Goal: Task Accomplishment & Management: Use online tool/utility

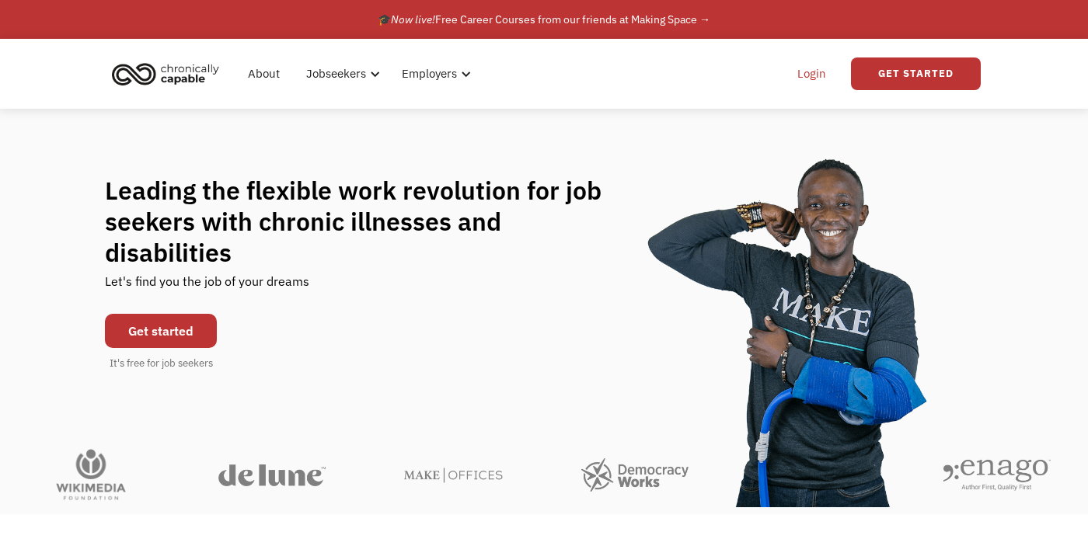
click at [812, 82] on link "Login" at bounding box center [811, 74] width 47 height 50
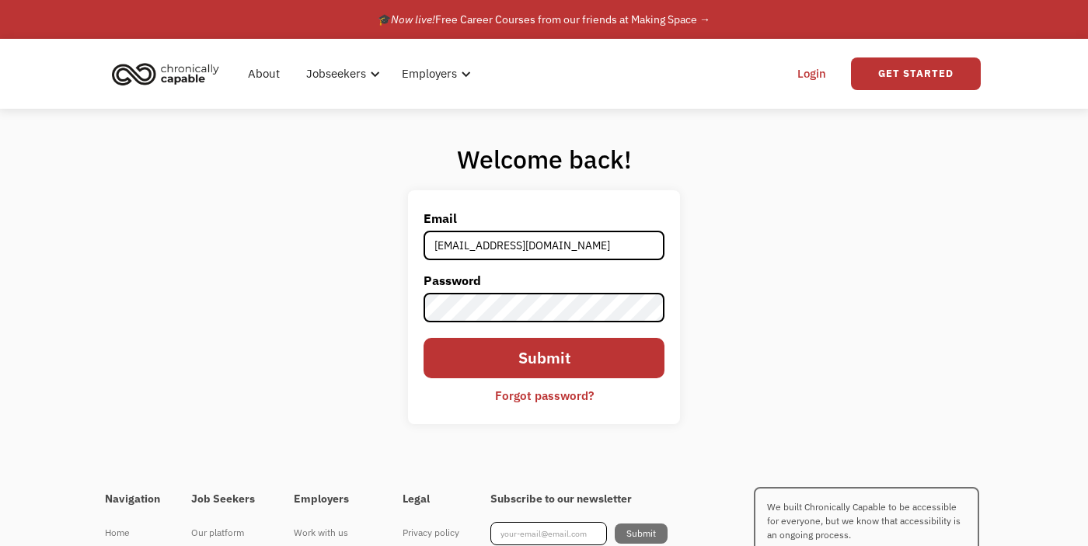
type input "[EMAIL_ADDRESS][DOMAIN_NAME]"
click at [424, 338] on input "Submit" at bounding box center [544, 358] width 241 height 40
click at [891, 84] on link "Get Started" at bounding box center [916, 74] width 130 height 33
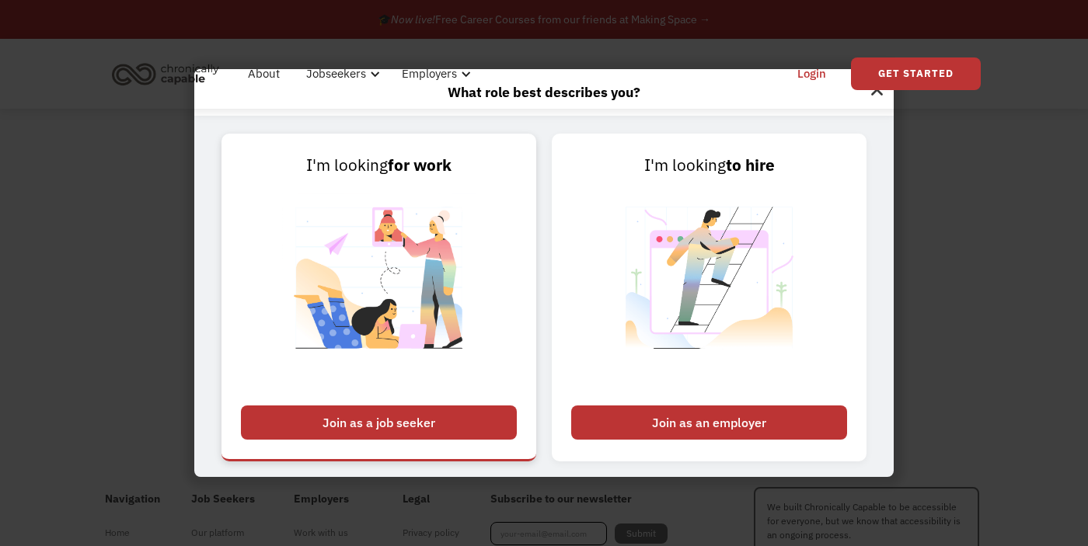
click at [450, 427] on div "Join as a job seeker" at bounding box center [379, 423] width 276 height 34
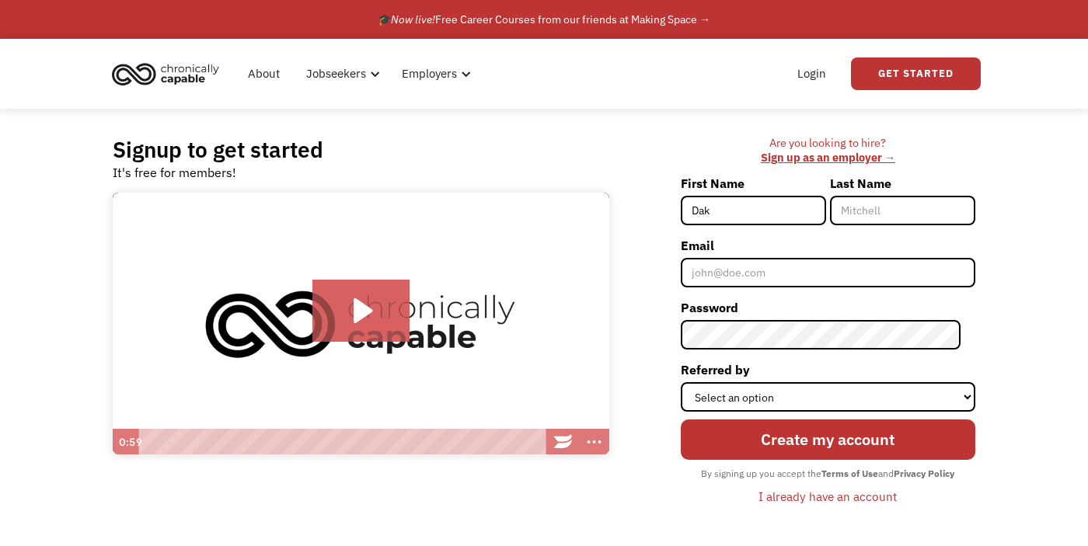
type input "Dak"
type input "Feaster"
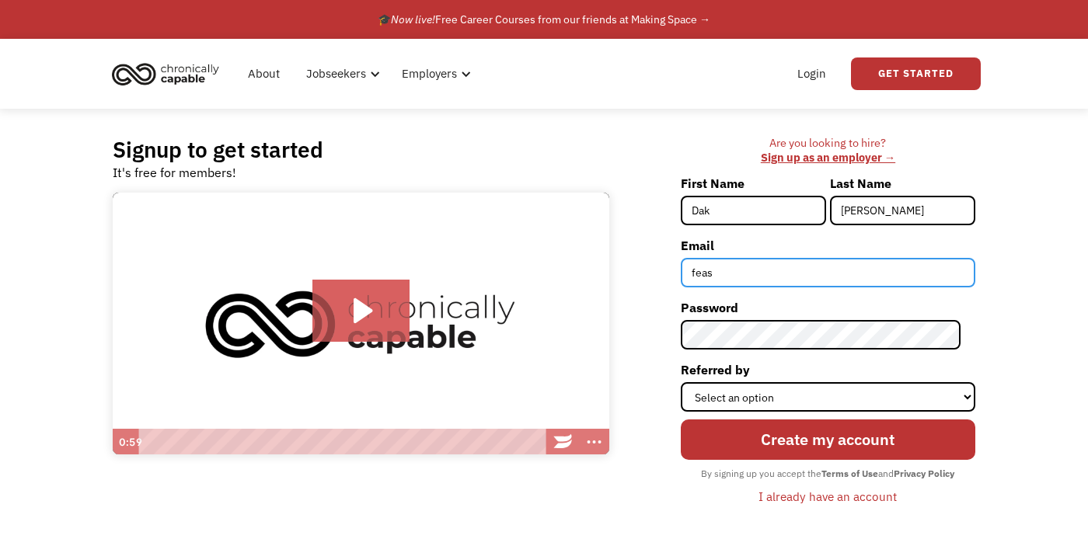
type input "[EMAIL_ADDRESS][DOMAIN_NAME]"
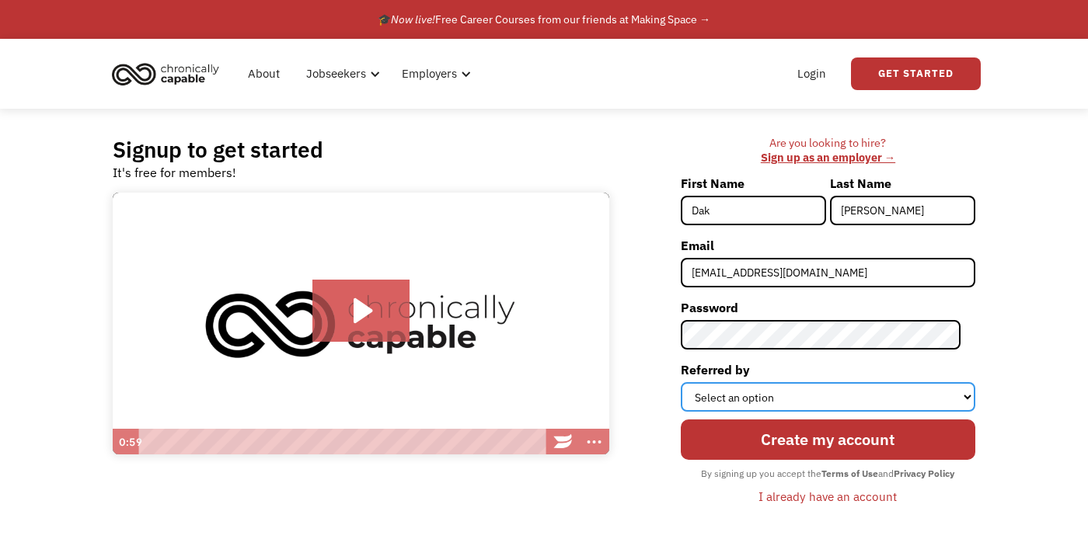
click at [835, 398] on select "Select an option Instagram Facebook Twitter Search Engine News Article Word of …" at bounding box center [828, 397] width 295 height 30
select select "Other"
click at [695, 382] on select "Select an option Instagram Facebook Twitter Search Engine News Article Word of …" at bounding box center [828, 397] width 295 height 30
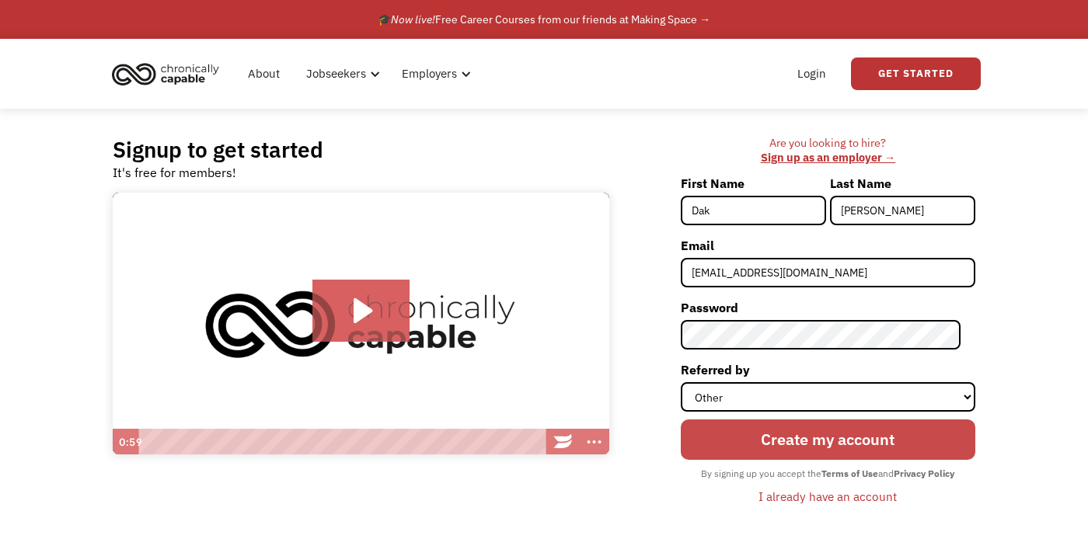
click at [815, 441] on input "Create my account" at bounding box center [828, 440] width 295 height 40
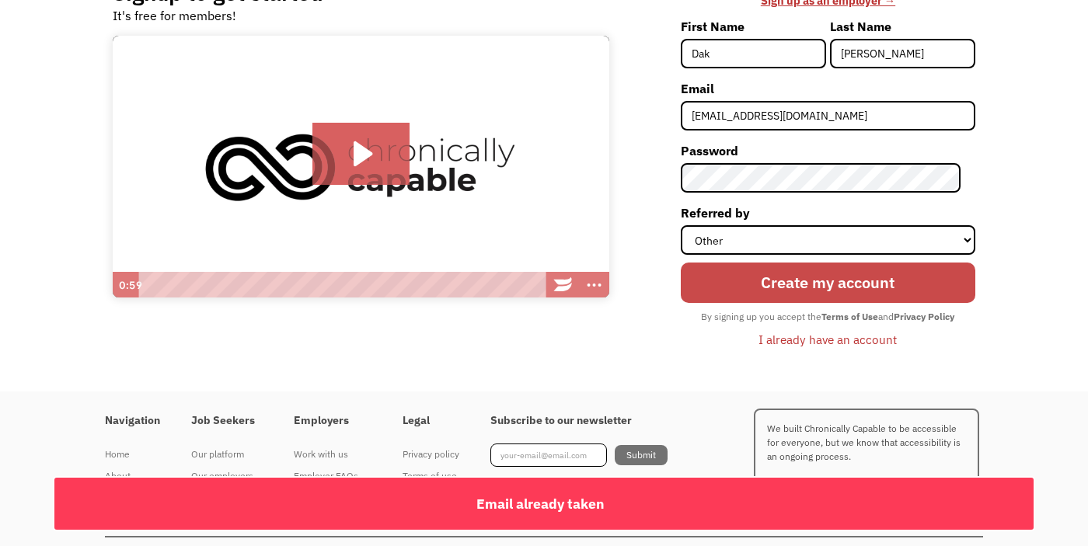
scroll to position [158, 0]
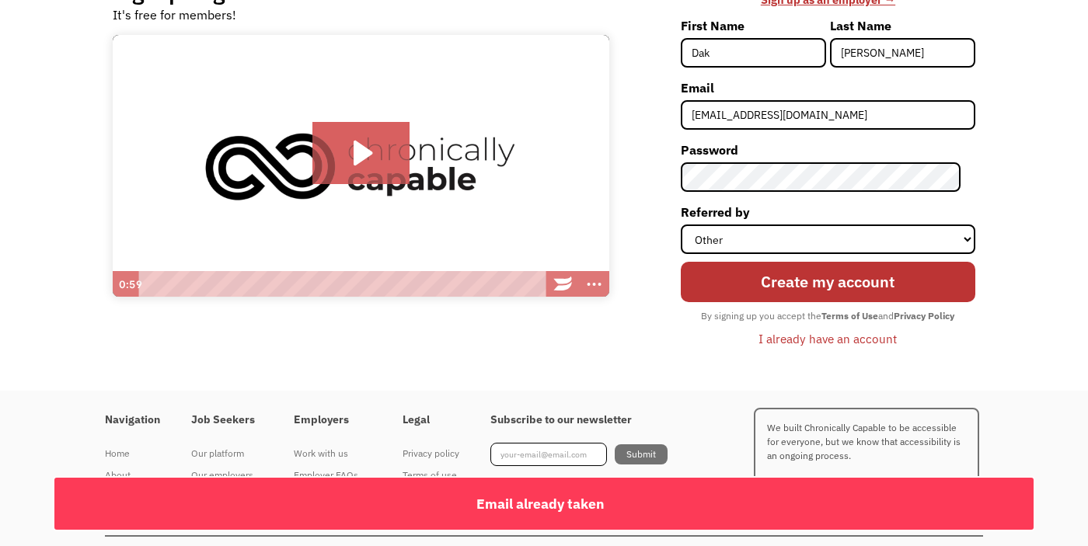
click at [826, 341] on div "I already have an account" at bounding box center [827, 338] width 138 height 19
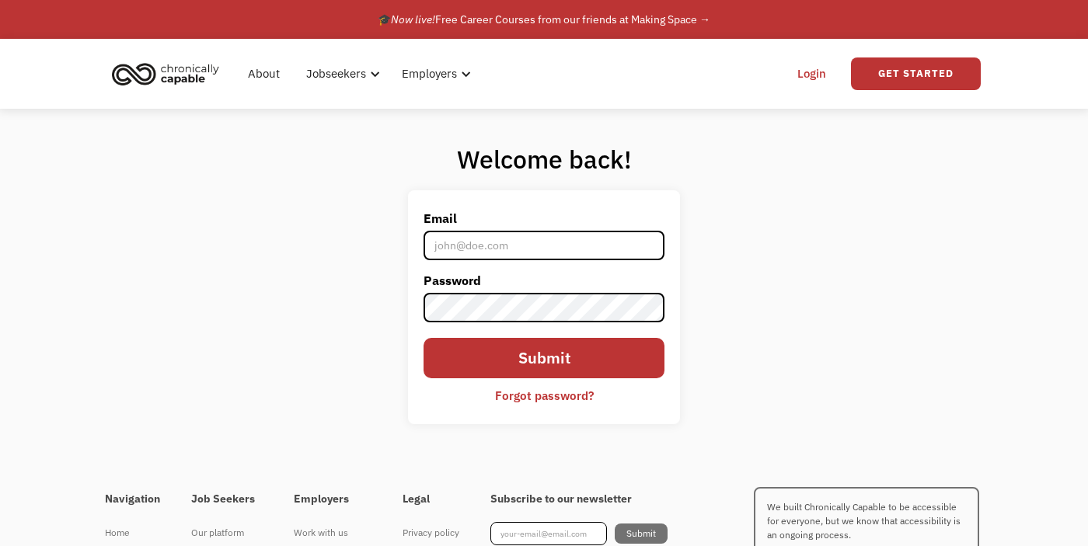
click at [571, 392] on div "Forgot password?" at bounding box center [544, 395] width 99 height 19
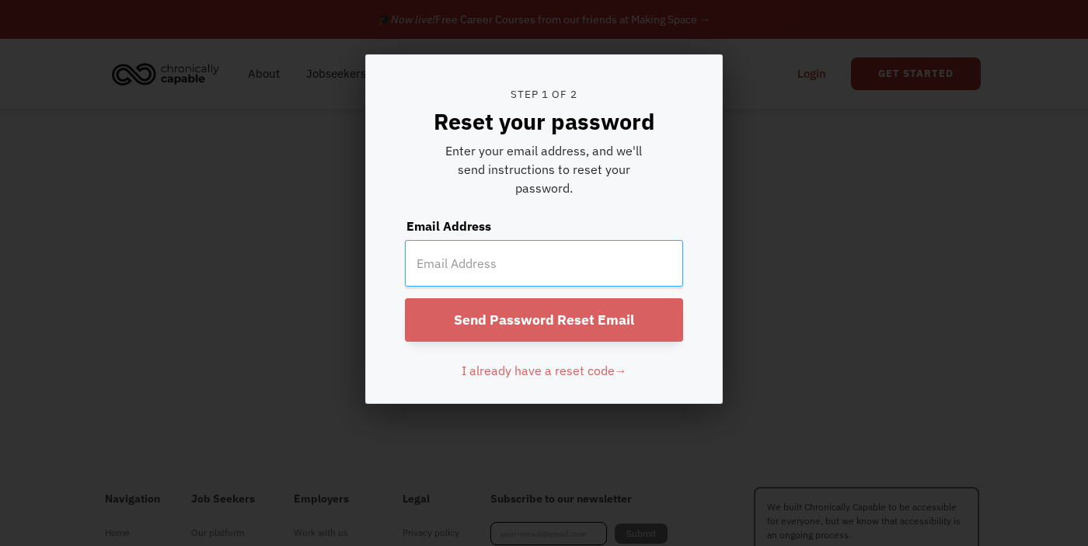
click at [551, 253] on input "email" at bounding box center [544, 263] width 278 height 47
type input "[EMAIL_ADDRESS][DOMAIN_NAME]"
click at [405, 298] on input "Send Password Reset Email" at bounding box center [544, 320] width 278 height 44
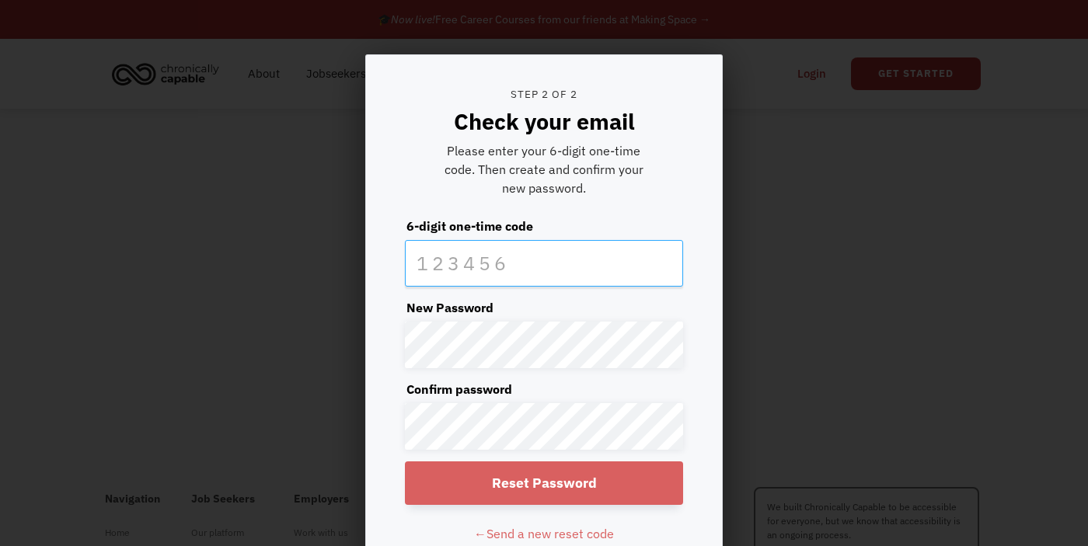
click at [546, 267] on input "text" at bounding box center [544, 263] width 278 height 47
paste input "269865"
type input "269865"
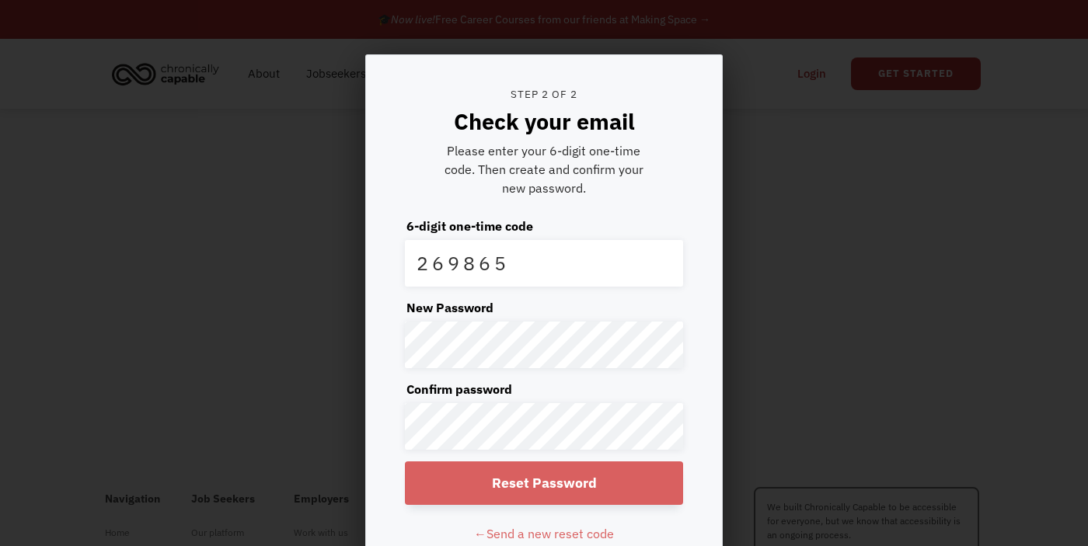
click at [560, 485] on input "Reset Password" at bounding box center [544, 484] width 278 height 44
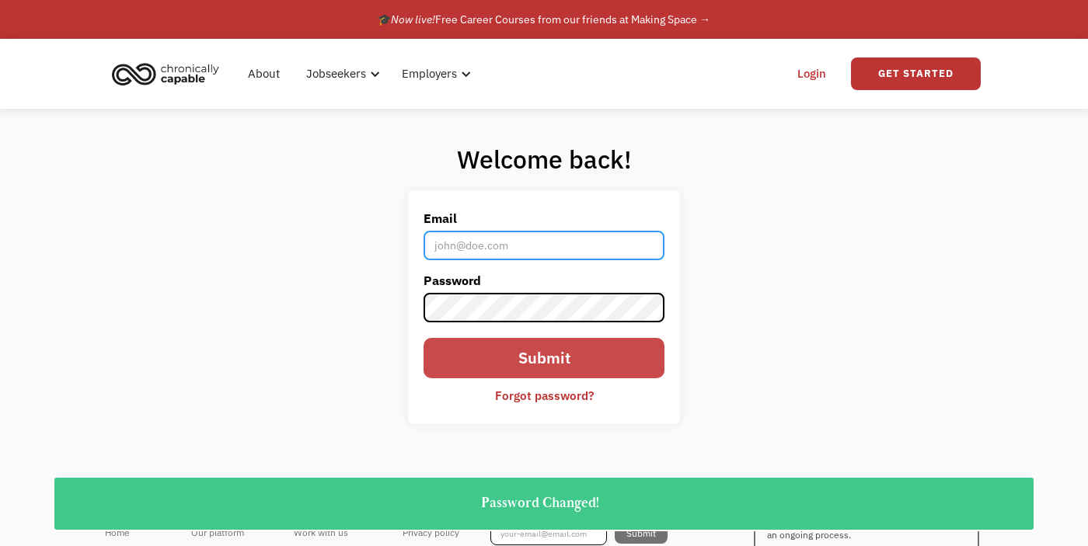
type input "feastd@gmail.com"
click at [633, 366] on input "Submit" at bounding box center [544, 358] width 241 height 40
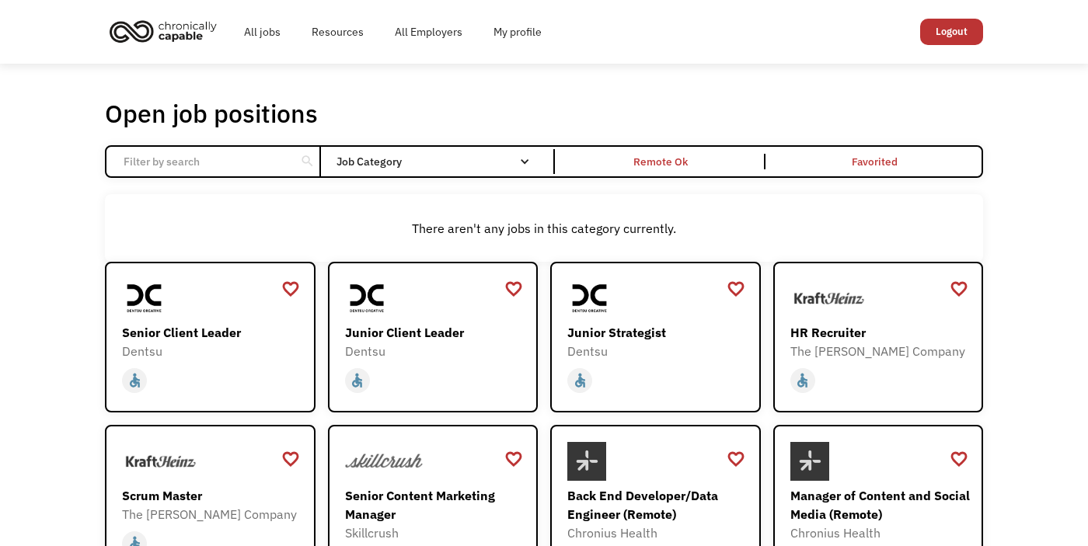
scroll to position [9, 0]
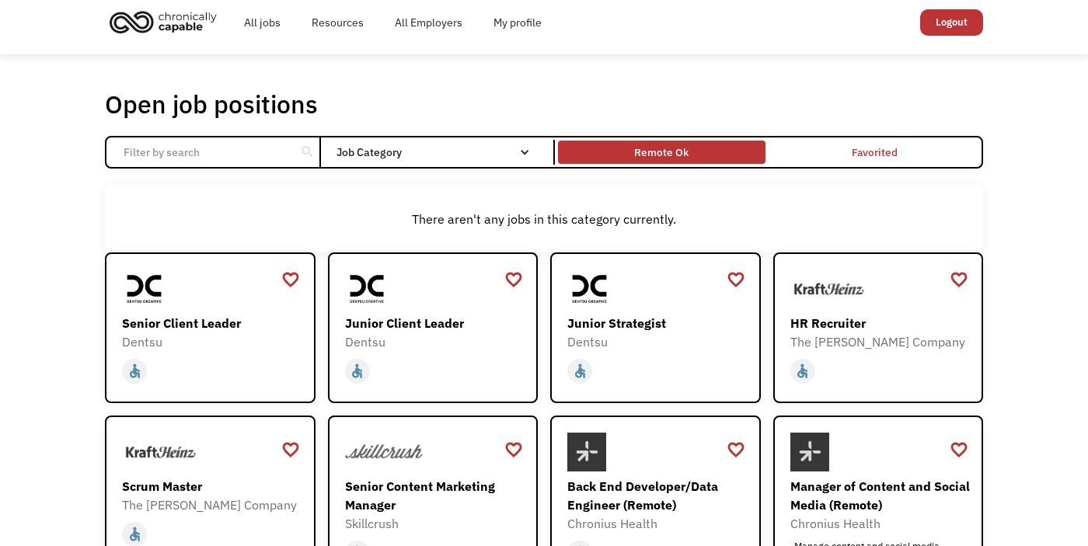
click at [639, 150] on div "Remote Ok" at bounding box center [661, 152] width 54 height 19
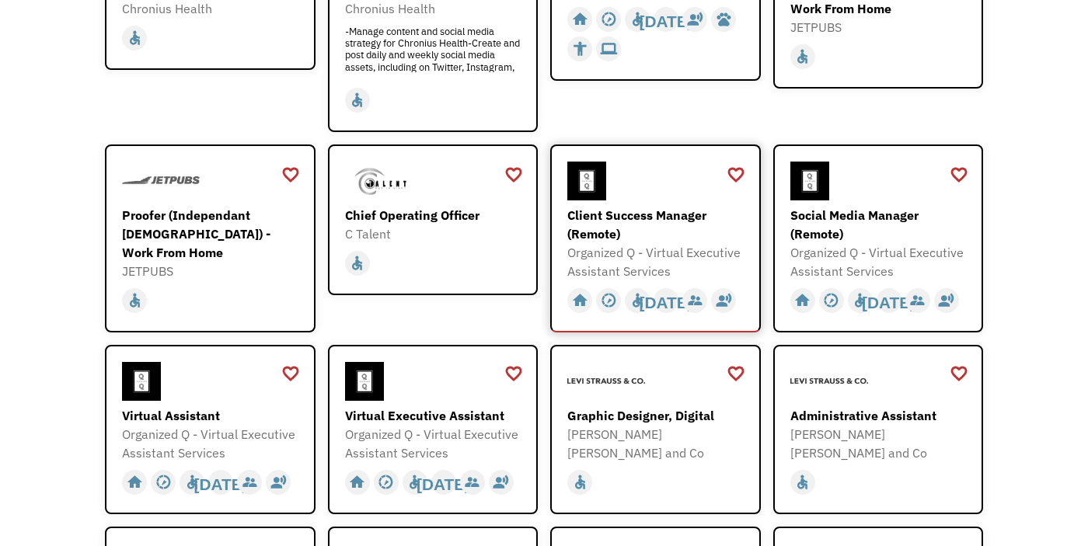
scroll to position [368, 0]
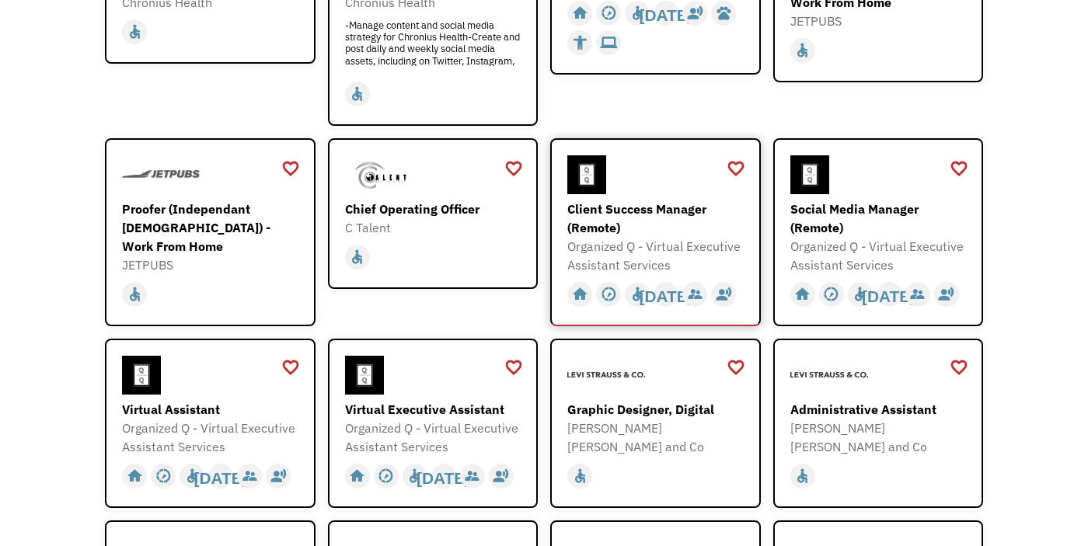
click at [684, 208] on div "Client Success Manager (Remote)" at bounding box center [657, 218] width 180 height 37
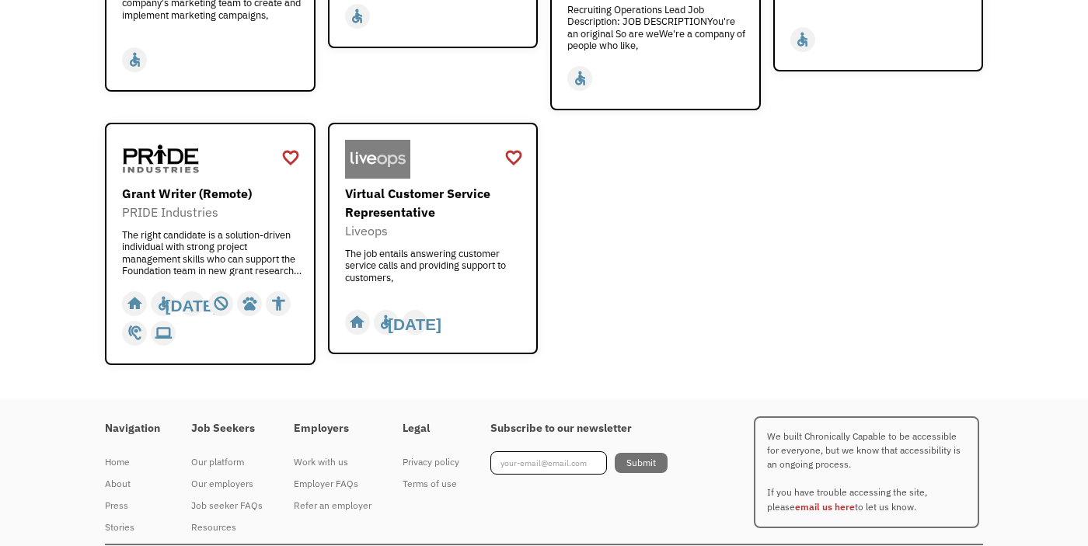
scroll to position [0, 0]
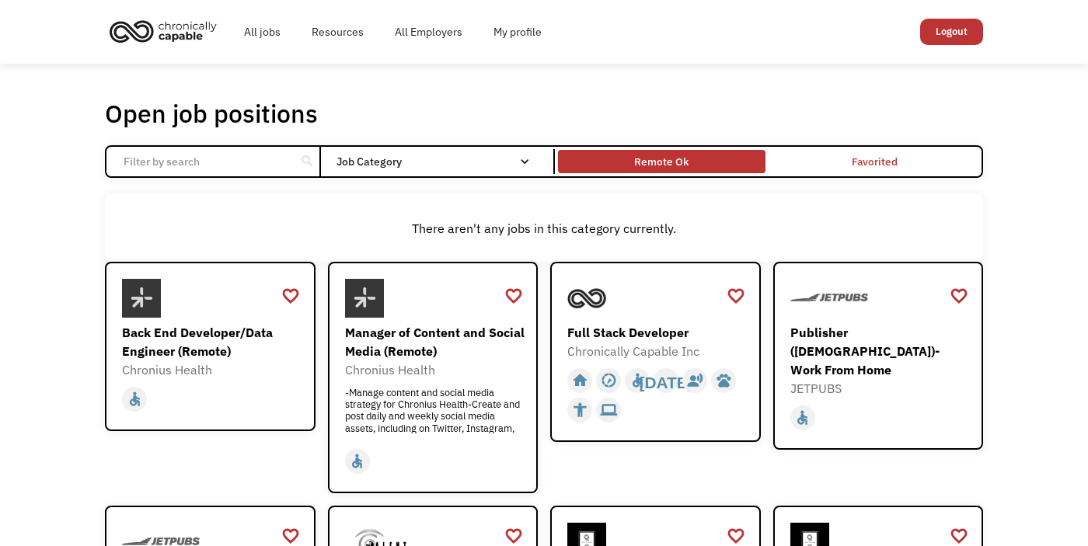
click at [693, 156] on div "Remote Ok" at bounding box center [661, 162] width 207 height 16
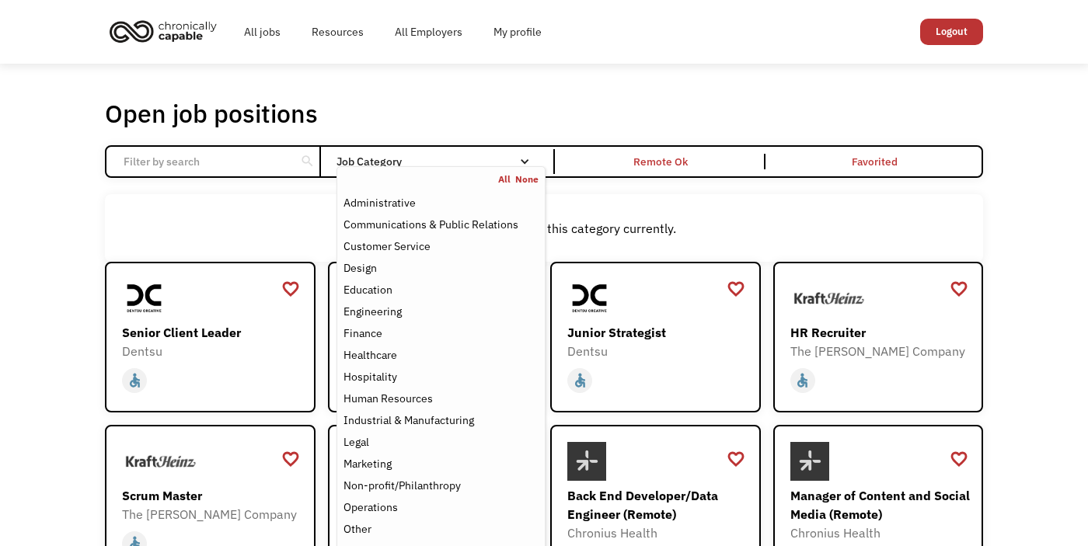
click at [393, 163] on div "Job Category" at bounding box center [440, 161] width 209 height 11
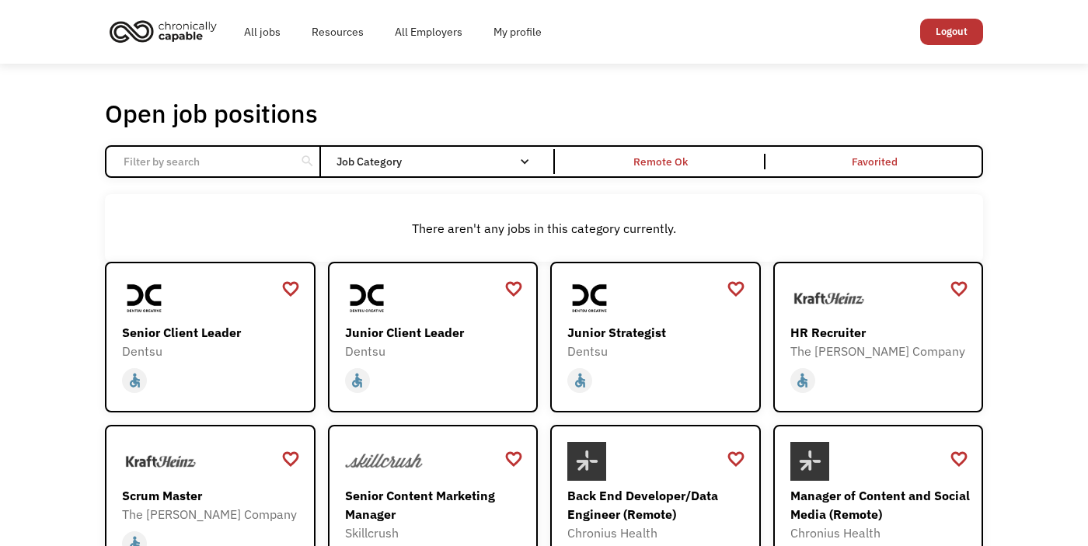
click at [393, 163] on div "Job Category" at bounding box center [440, 161] width 209 height 11
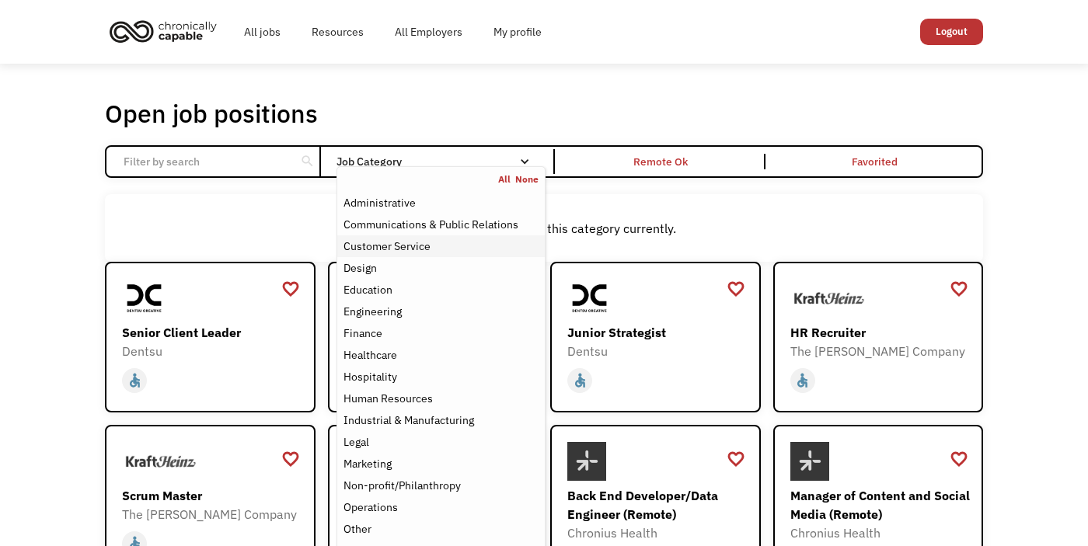
click at [394, 239] on div "Customer Service" at bounding box center [386, 246] width 87 height 19
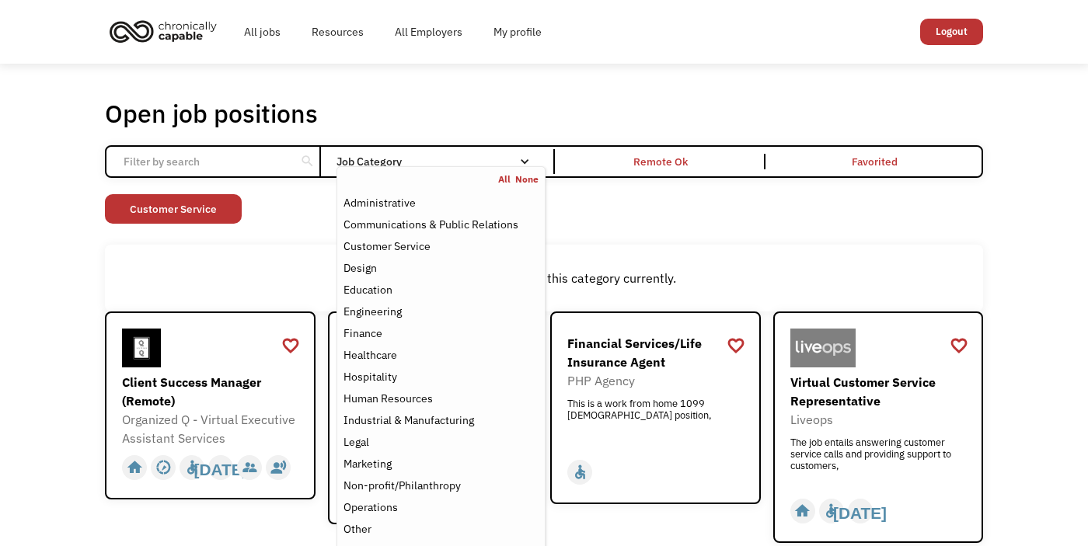
click at [252, 277] on div "There aren't any jobs in this category currently." at bounding box center [544, 278] width 863 height 19
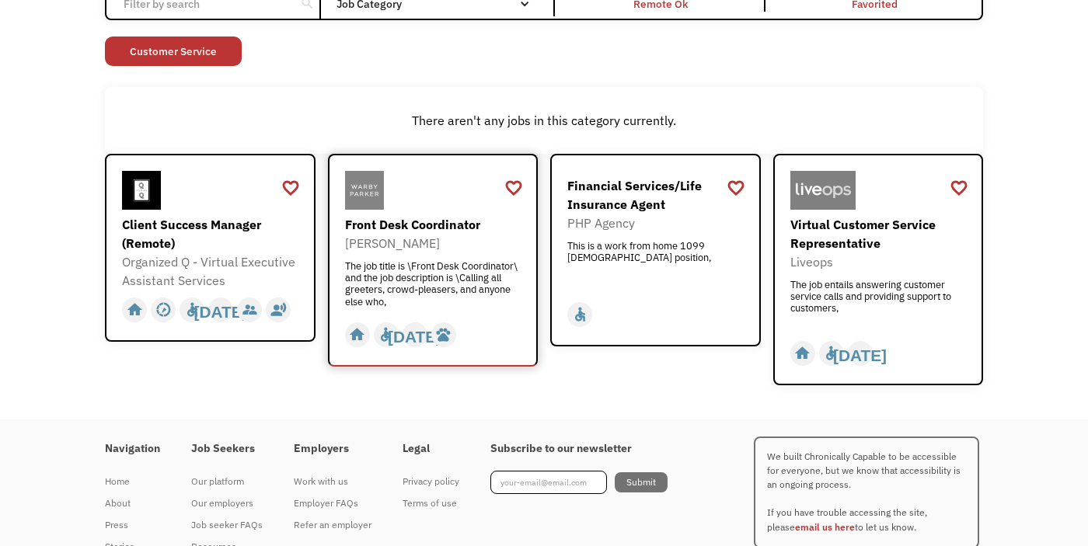
scroll to position [214, 0]
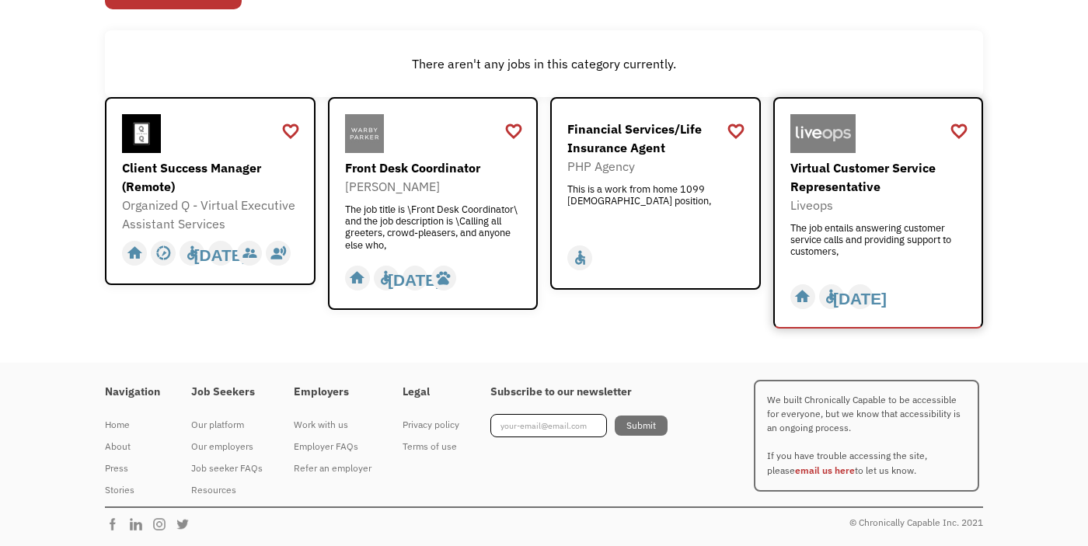
click at [864, 185] on div "Virtual Customer Service Representative" at bounding box center [880, 177] width 180 height 37
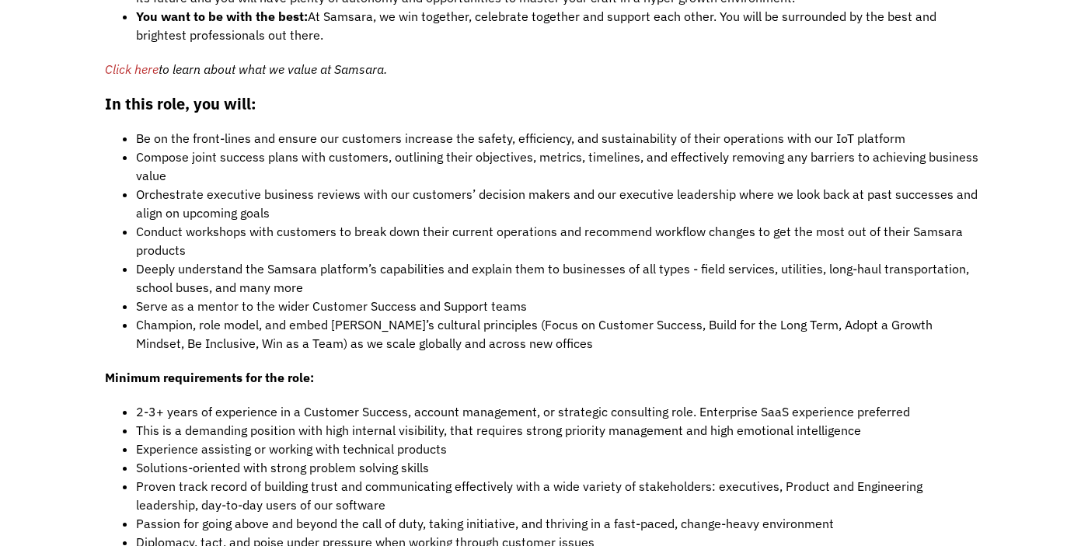
scroll to position [1225, 0]
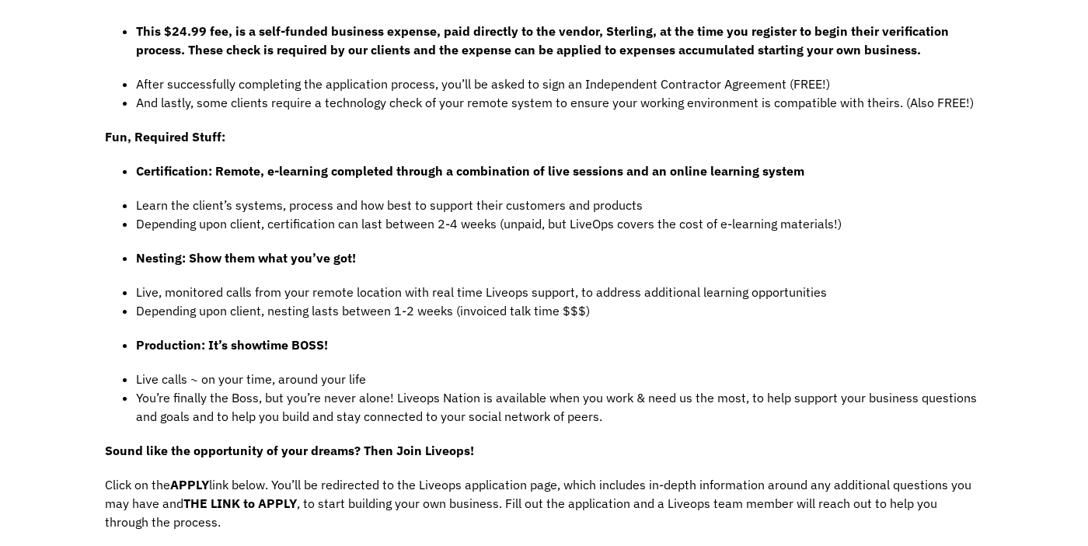
scroll to position [1283, 0]
